Goal: Transaction & Acquisition: Book appointment/travel/reservation

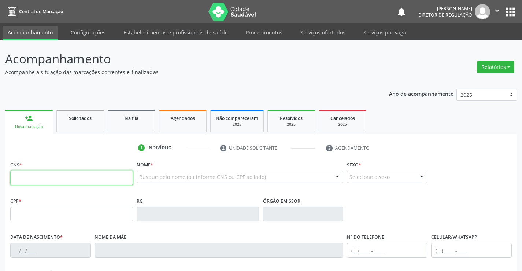
click at [37, 180] on input "text" at bounding box center [71, 177] width 123 height 15
type input "704 2067 1446 9883"
type input "[DATE]"
type input "Aline de [DEMOGRAPHIC_DATA]"
type input "[PHONE_NUMBER]"
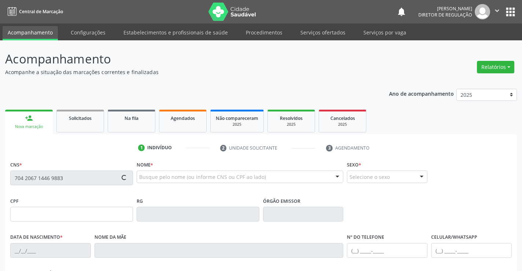
type input "[PHONE_NUMBER]"
type input "S/N"
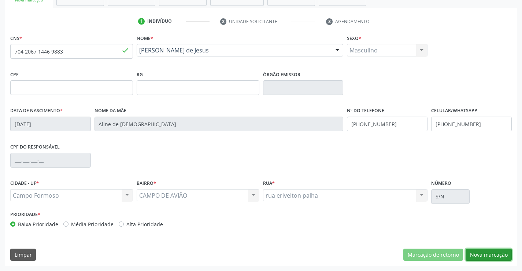
click at [482, 252] on button "Nova marcação" at bounding box center [489, 254] width 46 height 12
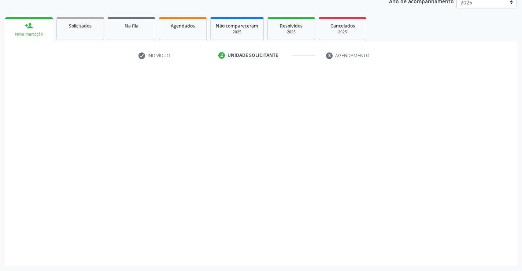
scroll to position [92, 0]
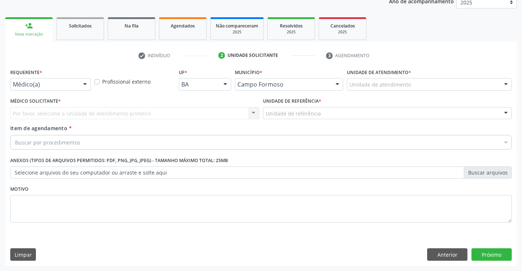
click at [80, 85] on div at bounding box center [85, 84] width 11 height 12
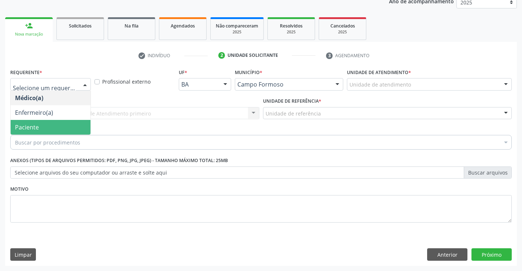
click at [66, 126] on span "Paciente" at bounding box center [51, 127] width 80 height 15
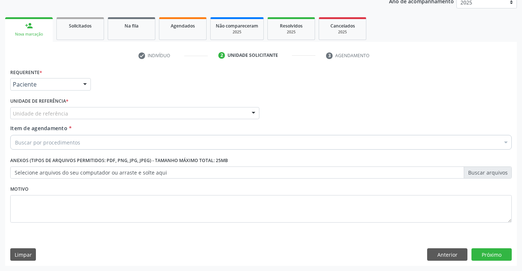
drag, startPoint x: 129, startPoint y: 115, endPoint x: 134, endPoint y: 148, distance: 33.5
click at [129, 115] on div "Unidade de referência" at bounding box center [134, 113] width 249 height 12
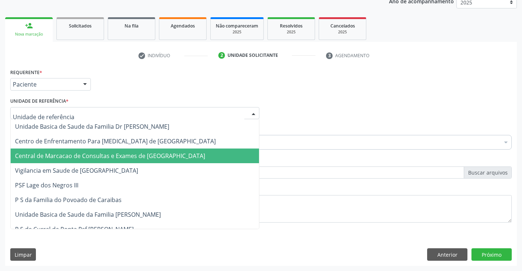
click at [137, 163] on span "Central de Marcacao de Consultas e Exames de [GEOGRAPHIC_DATA]" at bounding box center [135, 155] width 248 height 15
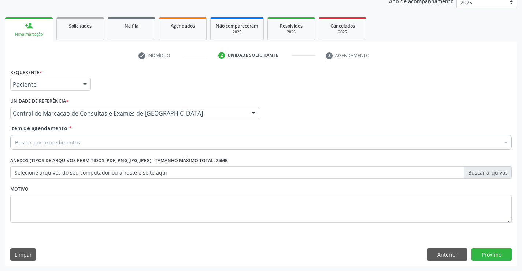
click at [172, 148] on div "Buscar por procedimentos" at bounding box center [261, 142] width 502 height 15
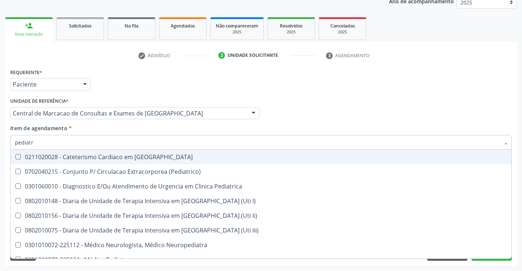
type input "pediatra"
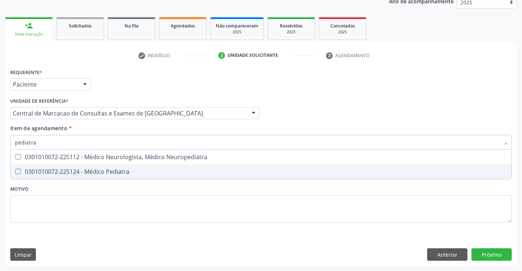
click at [152, 171] on div "0301010072-225124 - Médico Pediatra" at bounding box center [261, 172] width 492 height 6
checkbox Pediatra "true"
click at [487, 252] on div "Requerente * Paciente Médico(a) Enfermeiro(a) Paciente Nenhum resultado encontr…" at bounding box center [261, 166] width 512 height 199
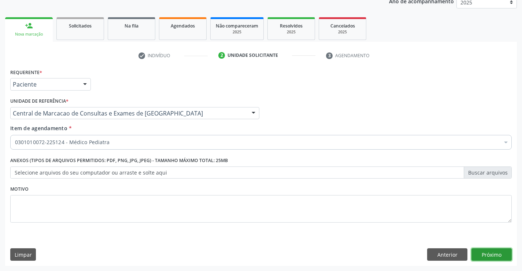
click at [497, 257] on button "Próximo" at bounding box center [492, 254] width 40 height 12
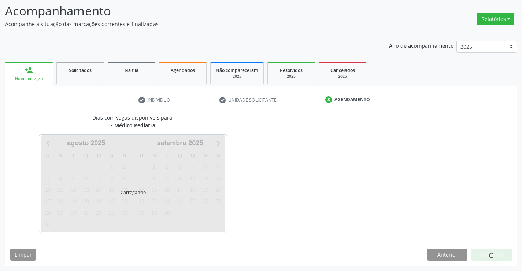
scroll to position [48, 0]
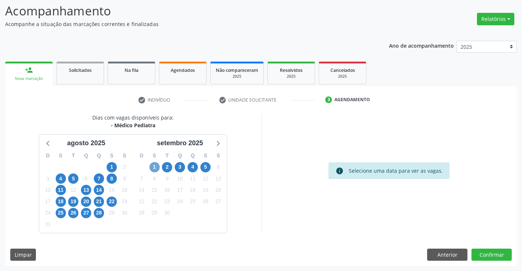
click at [154, 163] on span "1" at bounding box center [155, 167] width 10 height 10
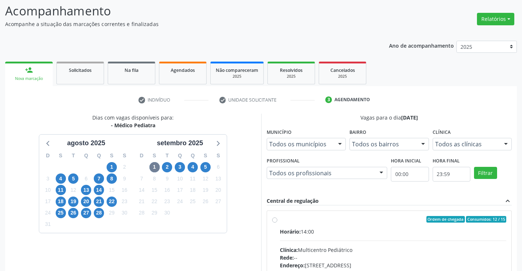
click at [338, 227] on label "Ordem de chegada Consumidos: 12 / 15 Horário: 14:00 Clínica: Multicentro Pediát…" at bounding box center [393, 272] width 227 height 113
click at [277, 222] on input "Ordem de chegada Consumidos: 12 / 15 Horário: 14:00 Clínica: Multicentro Pediát…" at bounding box center [274, 219] width 5 height 7
radio input "true"
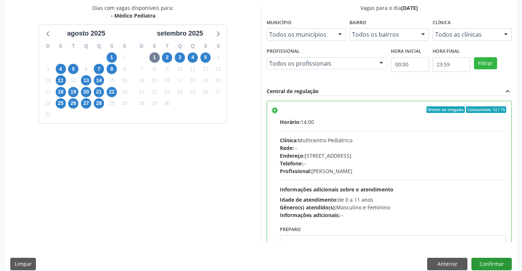
scroll to position [167, 0]
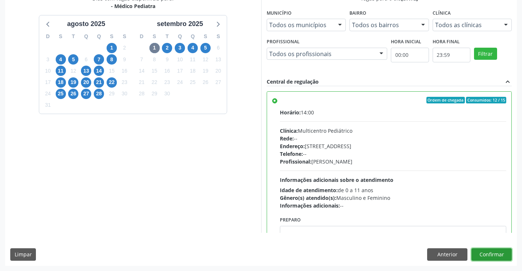
click at [497, 248] on button "Confirmar" at bounding box center [492, 254] width 40 height 12
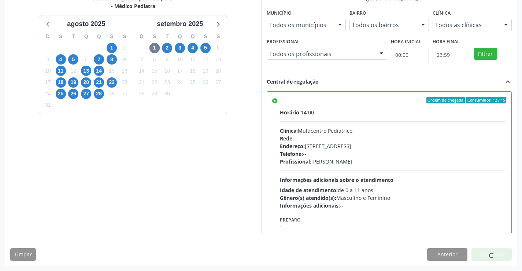
scroll to position [0, 0]
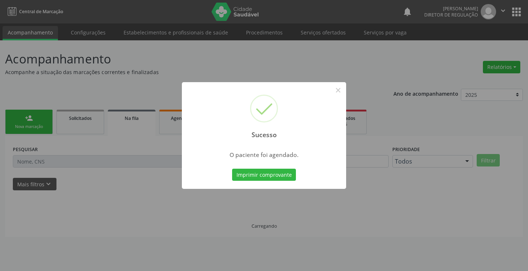
click at [232, 169] on button "Imprimir comprovante" at bounding box center [264, 175] width 64 height 12
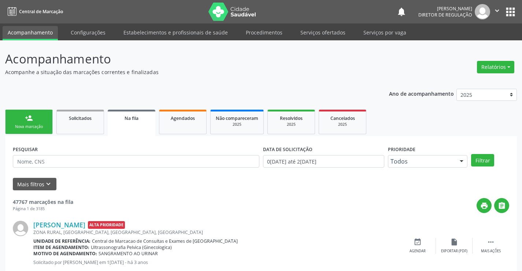
click at [34, 130] on link "person_add Nova marcação" at bounding box center [29, 122] width 48 height 25
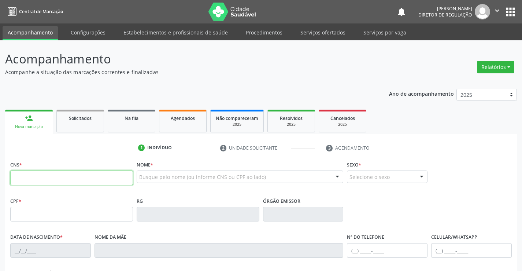
click at [49, 179] on input "text" at bounding box center [71, 177] width 123 height 15
type input "705 0018 7101 4757"
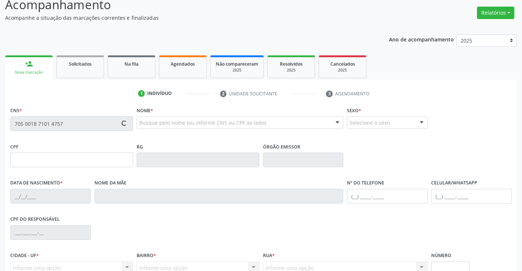
scroll to position [126, 0]
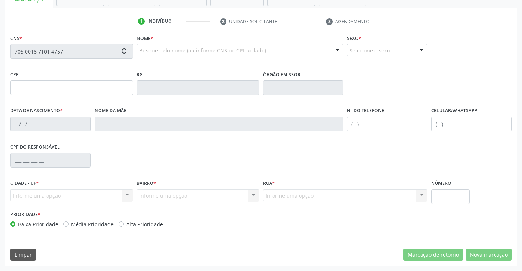
type input "1[DATE]"
type input "SN"
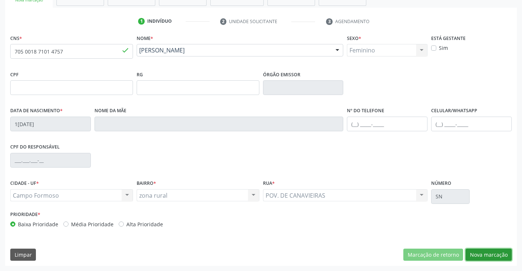
drag, startPoint x: 475, startPoint y: 252, endPoint x: 450, endPoint y: 235, distance: 29.8
click at [475, 252] on button "Nova marcação" at bounding box center [489, 254] width 46 height 12
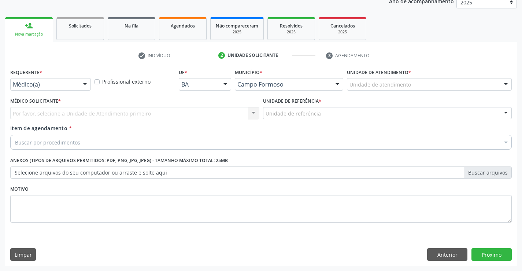
scroll to position [92, 0]
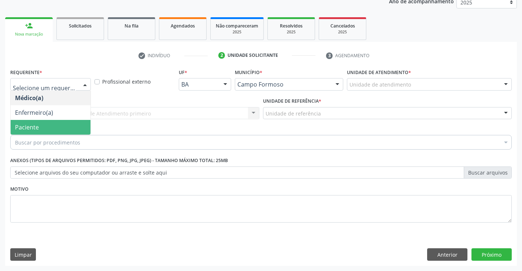
click at [60, 127] on span "Paciente" at bounding box center [51, 127] width 80 height 15
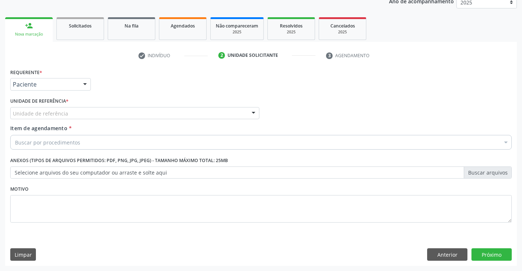
click at [144, 110] on div "Unidade de referência" at bounding box center [134, 113] width 249 height 12
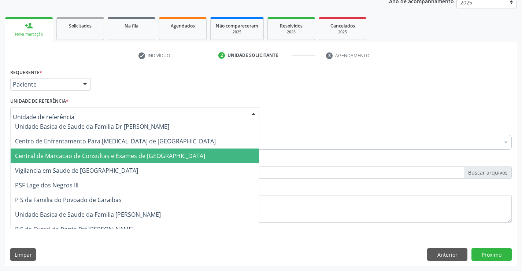
drag, startPoint x: 141, startPoint y: 156, endPoint x: 156, endPoint y: 150, distance: 16.3
click at [142, 156] on span "Central de Marcacao de Consultas e Exames de [GEOGRAPHIC_DATA]" at bounding box center [110, 156] width 190 height 8
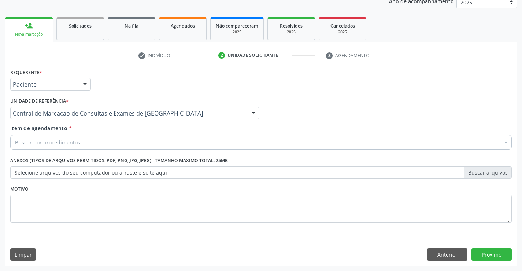
click at [186, 141] on div "Buscar por procedimentos" at bounding box center [261, 142] width 502 height 15
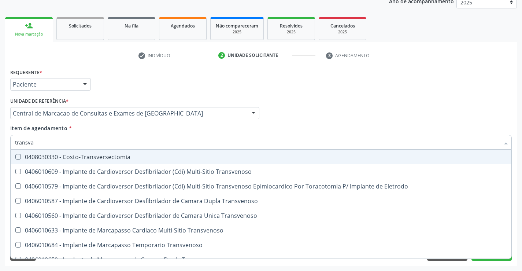
type input "transvag"
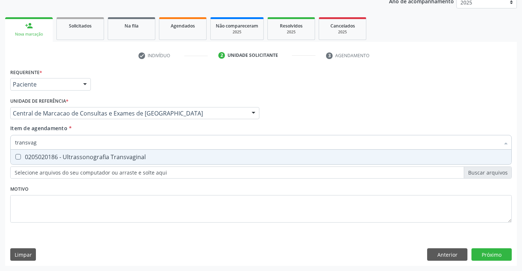
click at [187, 151] on span "0205020186 - Ultrassonografia Transvaginal" at bounding box center [261, 157] width 501 height 15
checkbox Transvaginal "true"
click at [476, 251] on div "Requerente * Paciente Médico(a) Enfermeiro(a) Paciente Nenhum resultado encontr…" at bounding box center [261, 166] width 512 height 199
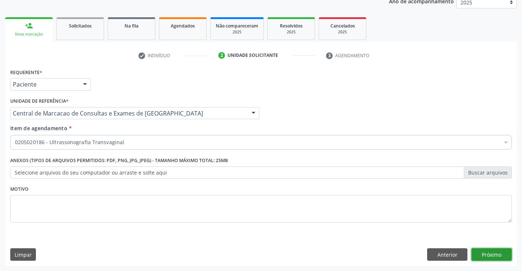
click at [510, 257] on button "Próximo" at bounding box center [492, 254] width 40 height 12
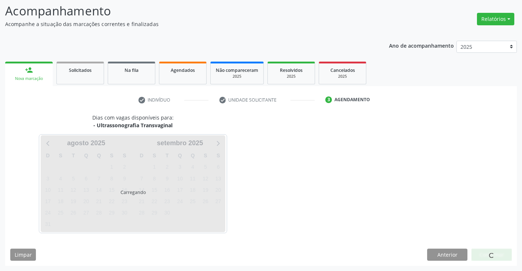
scroll to position [48, 0]
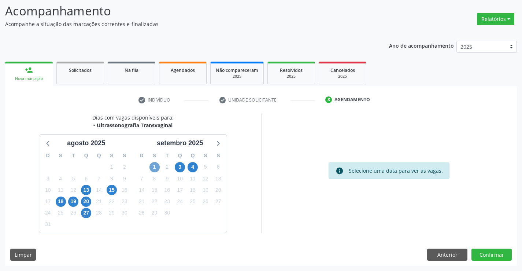
click at [153, 167] on span "1" at bounding box center [155, 167] width 10 height 10
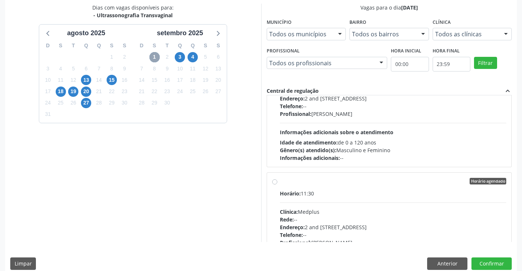
scroll to position [244, 0]
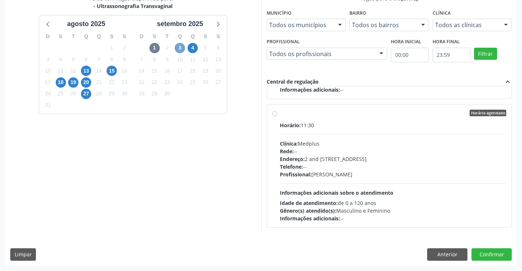
click at [178, 45] on span "3" at bounding box center [180, 48] width 10 height 10
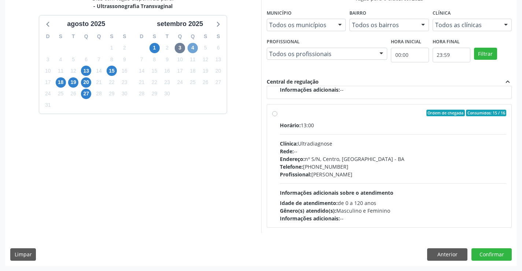
click at [192, 51] on span "4" at bounding box center [193, 48] width 10 height 10
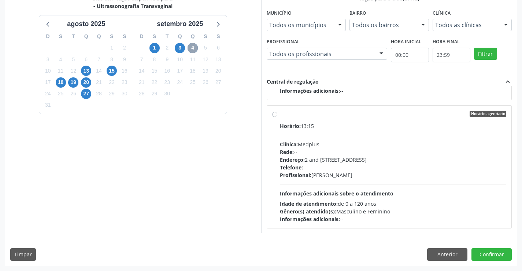
scroll to position [115, 0]
click at [177, 49] on span "3" at bounding box center [180, 48] width 10 height 10
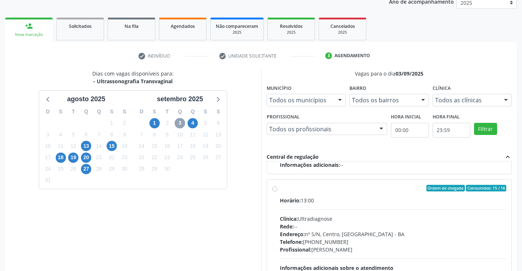
scroll to position [0, 0]
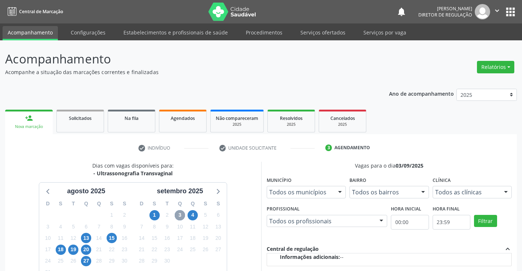
click at [497, 7] on icon "" at bounding box center [497, 11] width 8 height 8
click at [468, 43] on link "Sair" at bounding box center [478, 45] width 51 height 10
